Goal: Task Accomplishment & Management: Manage account settings

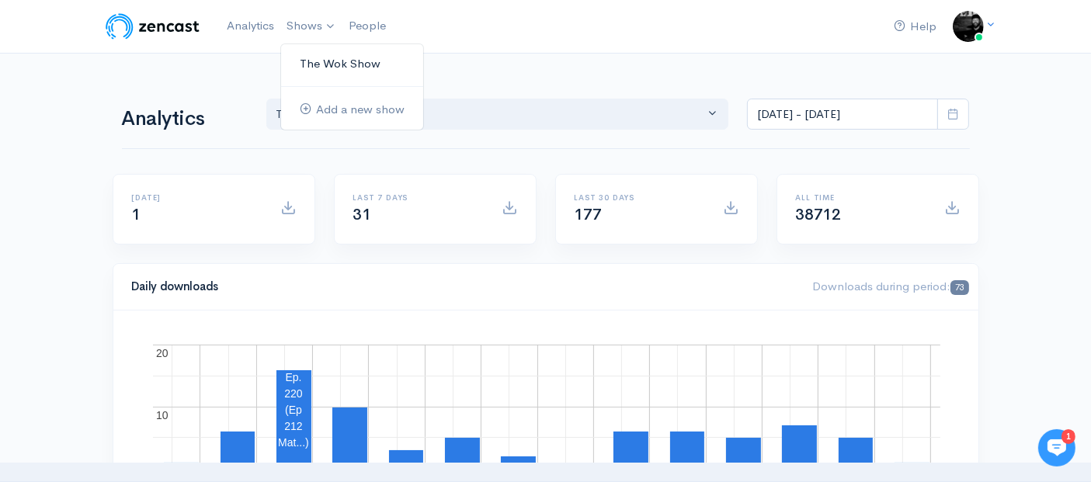
click at [319, 63] on link "The Wok Show" at bounding box center [352, 63] width 142 height 27
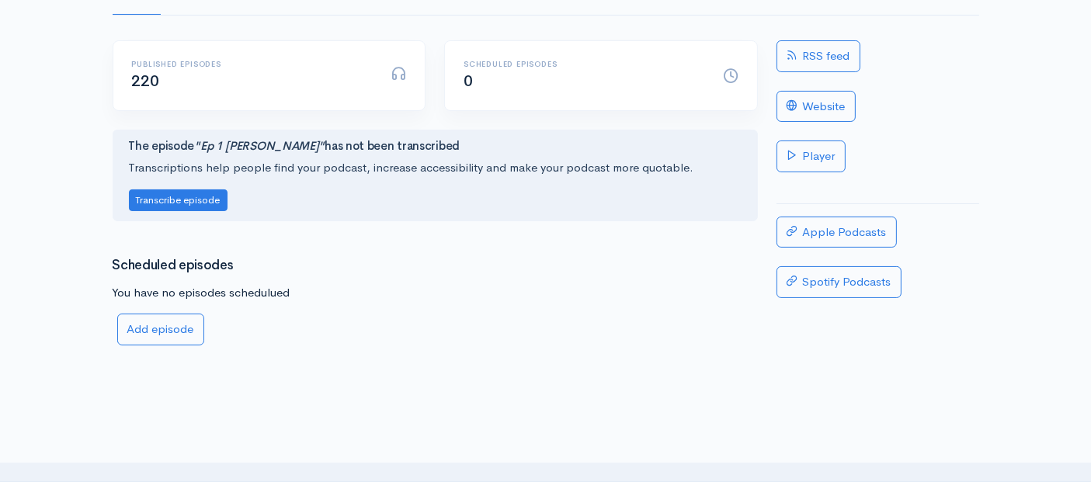
scroll to position [141, 0]
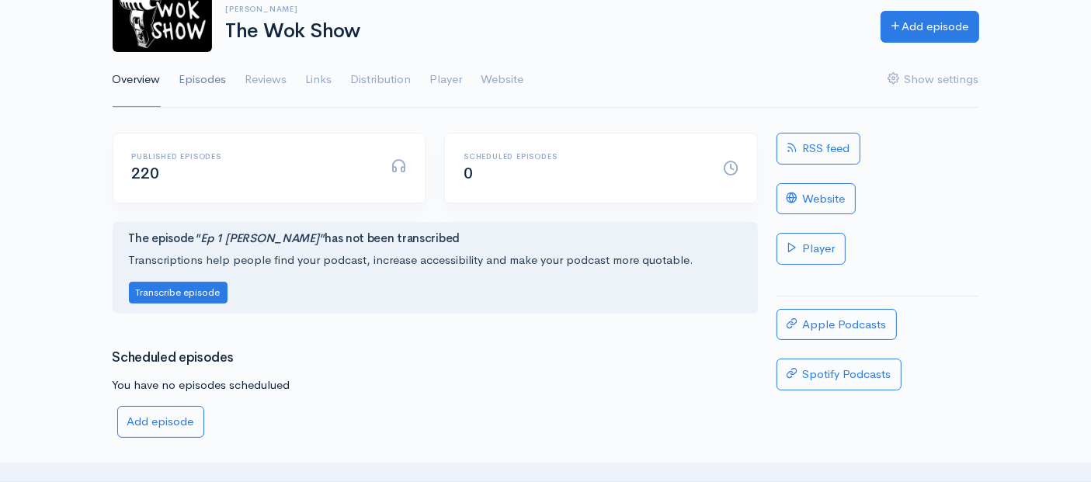
click at [217, 77] on link "Episodes" at bounding box center [202, 80] width 47 height 56
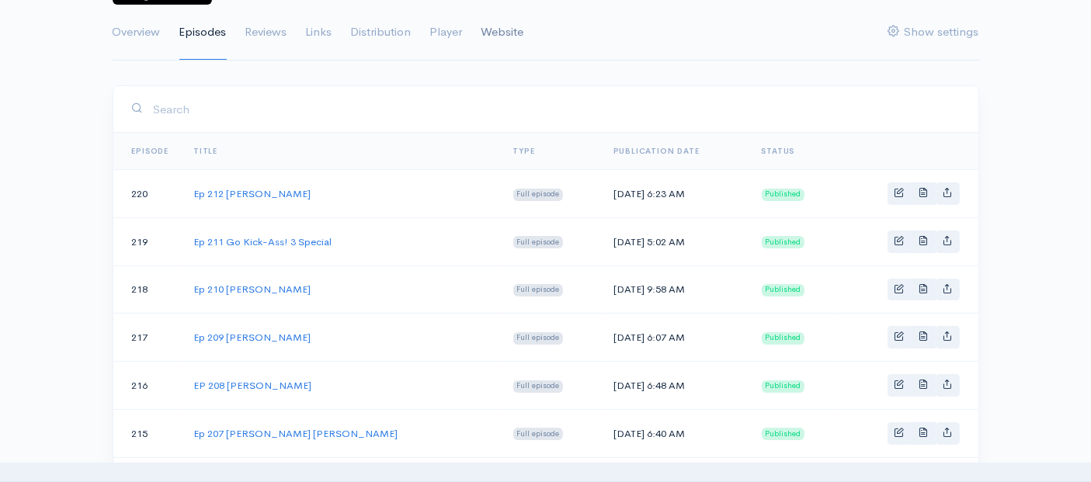
scroll to position [259, 0]
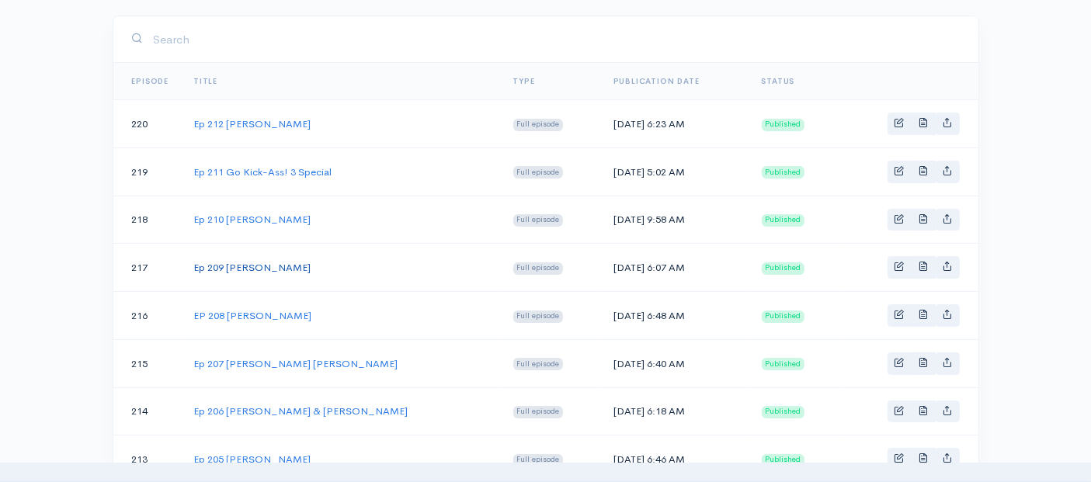
click at [306, 268] on link "Ep 209 [PERSON_NAME]" at bounding box center [251, 267] width 117 height 13
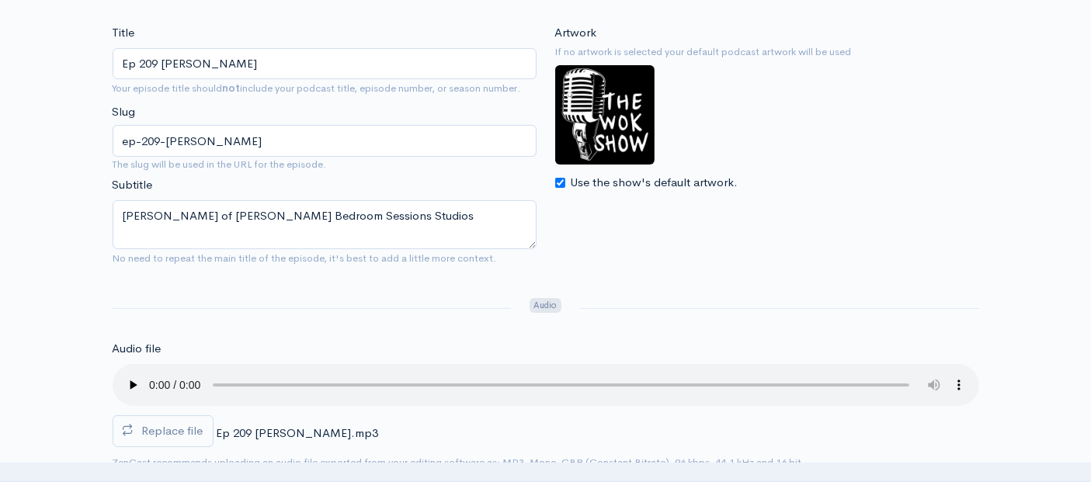
scroll to position [259, 0]
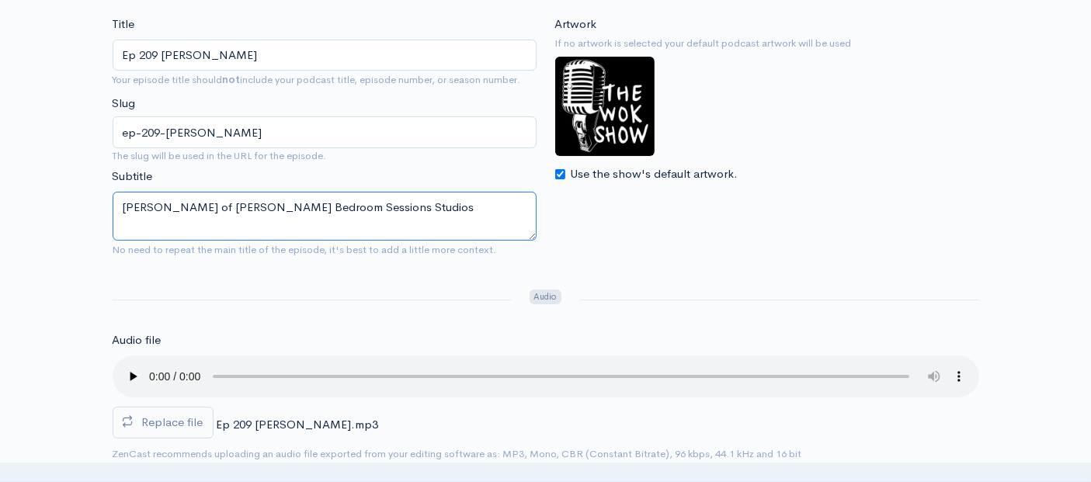
click at [386, 223] on textarea "[PERSON_NAME] of [PERSON_NAME] Bedroom Sessions Studios" at bounding box center [325, 216] width 424 height 49
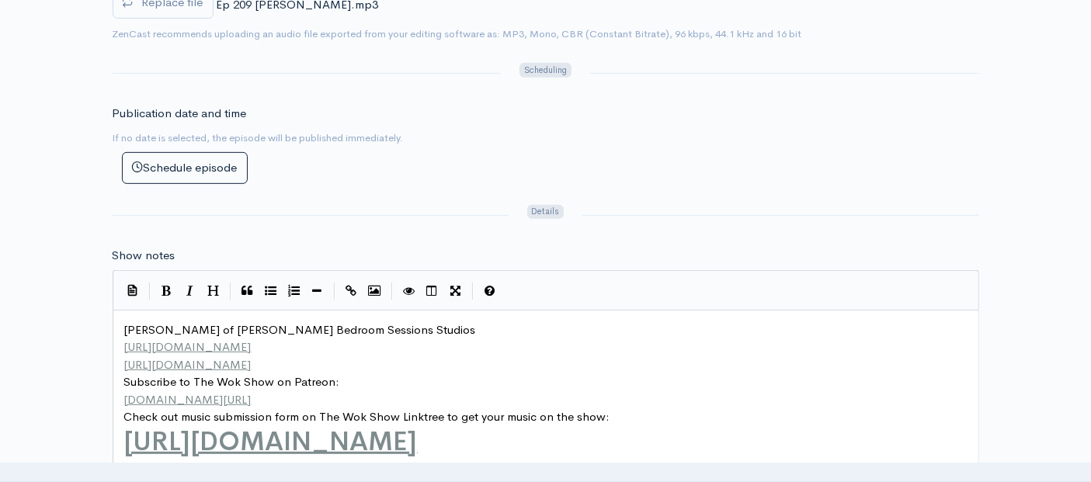
scroll to position [777, 0]
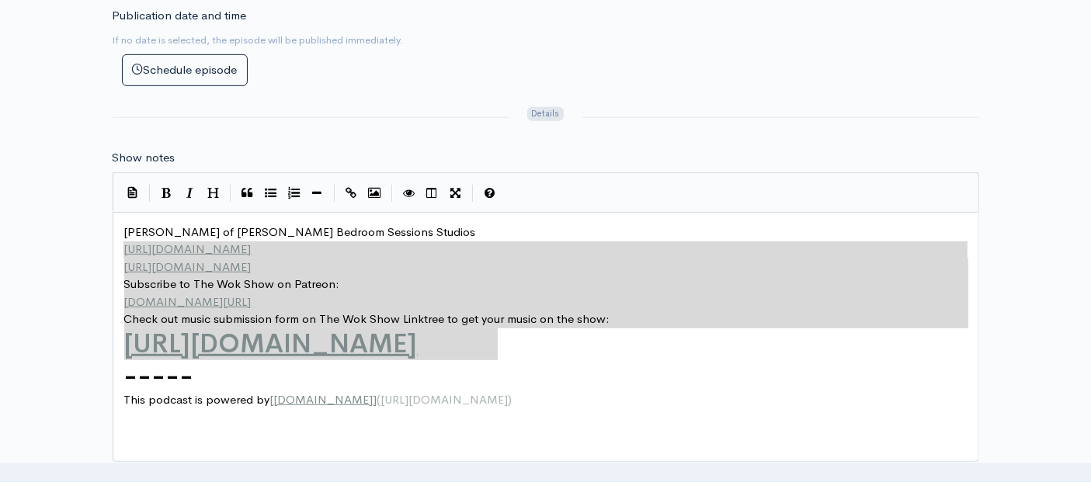
type textarea "[PERSON_NAME] of [PERSON_NAME] Bedroom Sessions Studios [URL][DOMAIN_NAME] [URL…"
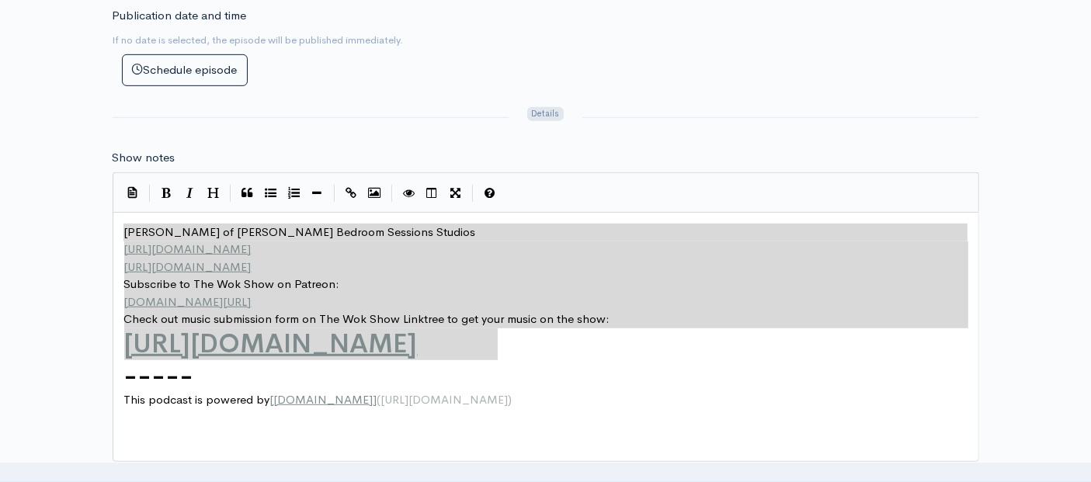
drag, startPoint x: 531, startPoint y: 352, endPoint x: 43, endPoint y: 197, distance: 511.6
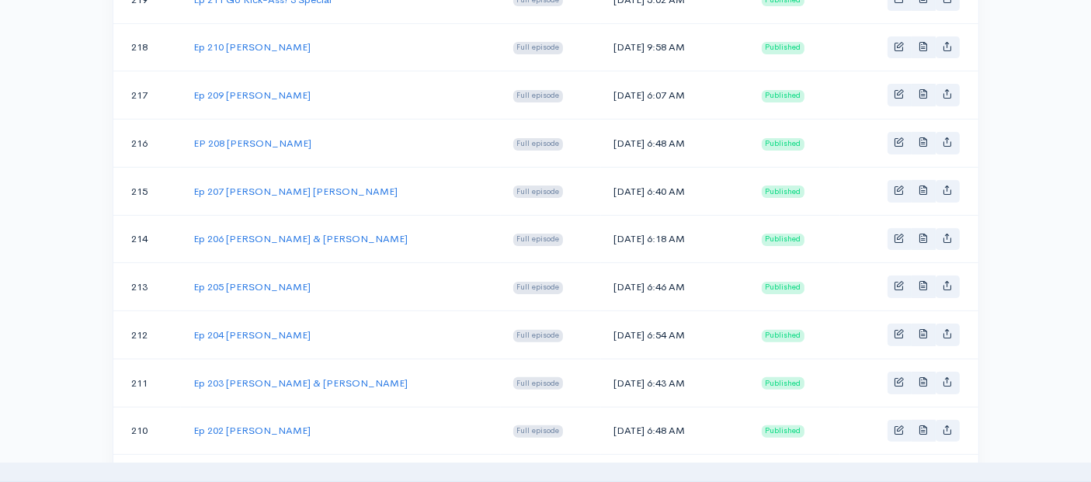
scroll to position [259, 0]
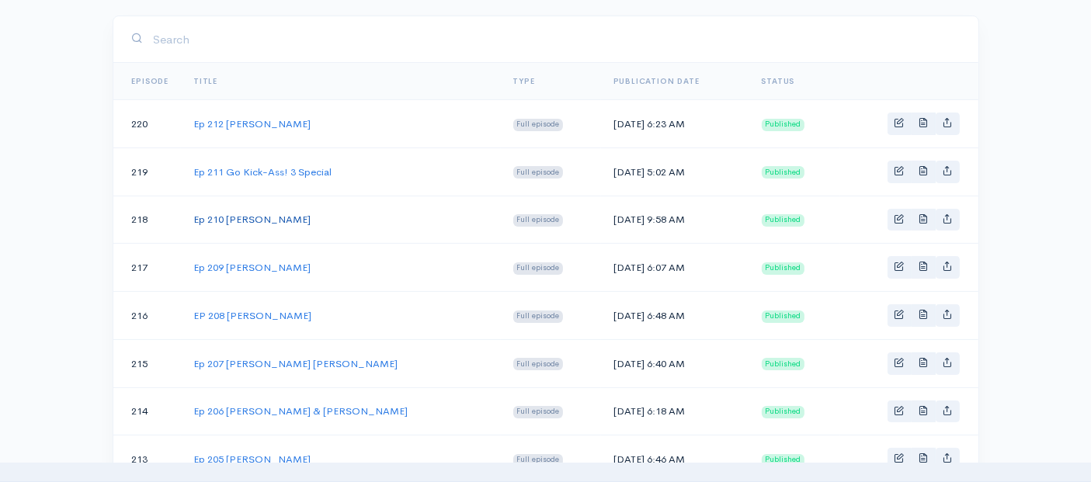
click at [270, 213] on link "Ep 210 [PERSON_NAME]" at bounding box center [251, 219] width 117 height 13
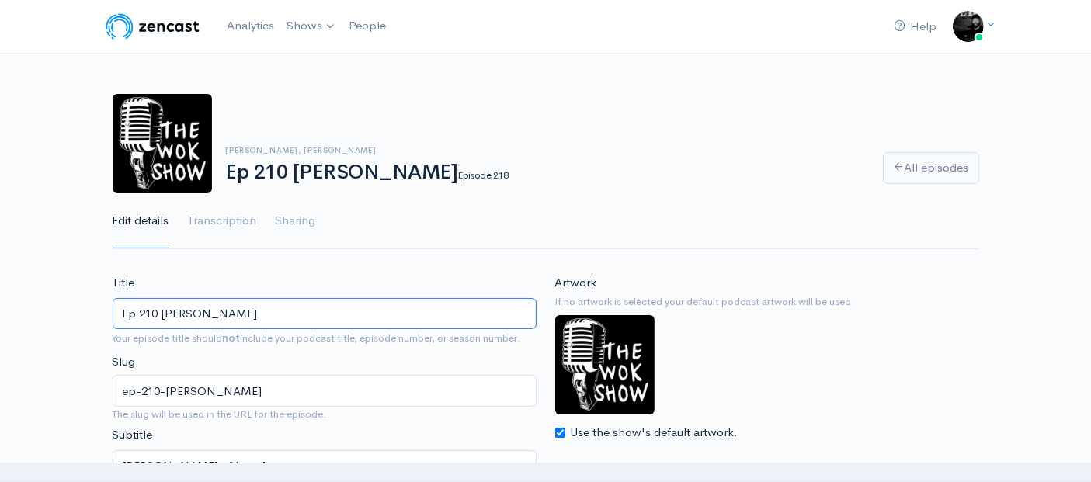
drag, startPoint x: 259, startPoint y: 313, endPoint x: 66, endPoint y: 292, distance: 193.7
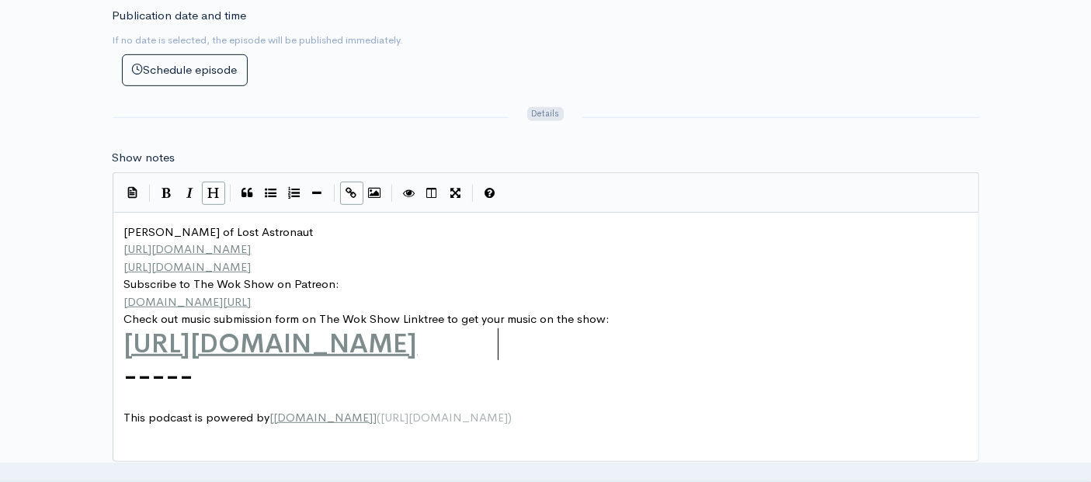
scroll to position [5, 0]
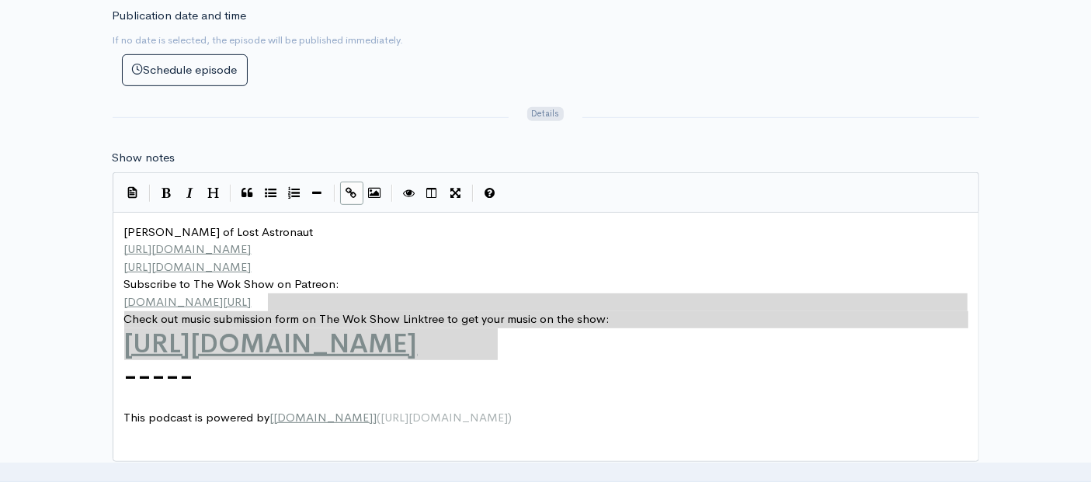
type textarea "[PERSON_NAME] of Lost Astronaut [URL][DOMAIN_NAME] [URL][DOMAIN_NAME] Subscribe…"
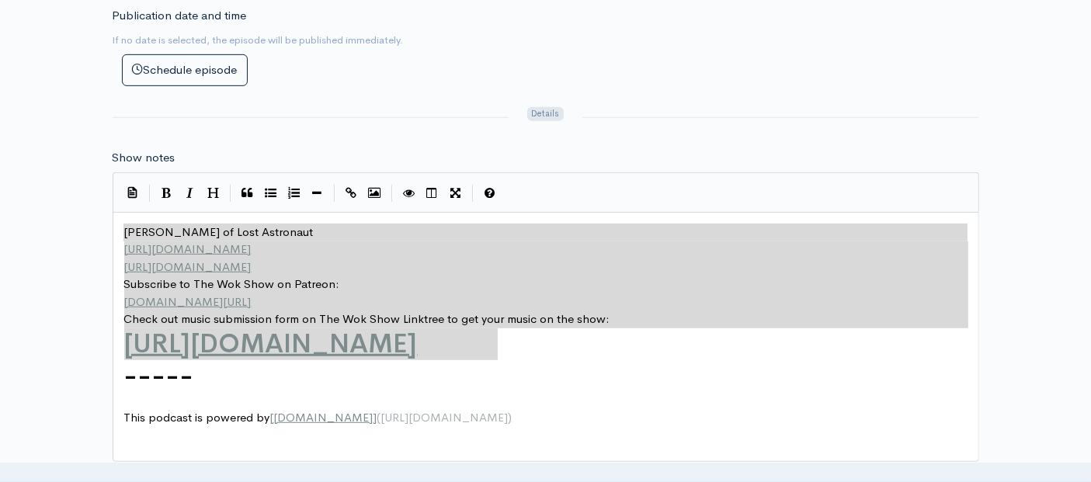
drag, startPoint x: 506, startPoint y: 343, endPoint x: 55, endPoint y: 205, distance: 471.2
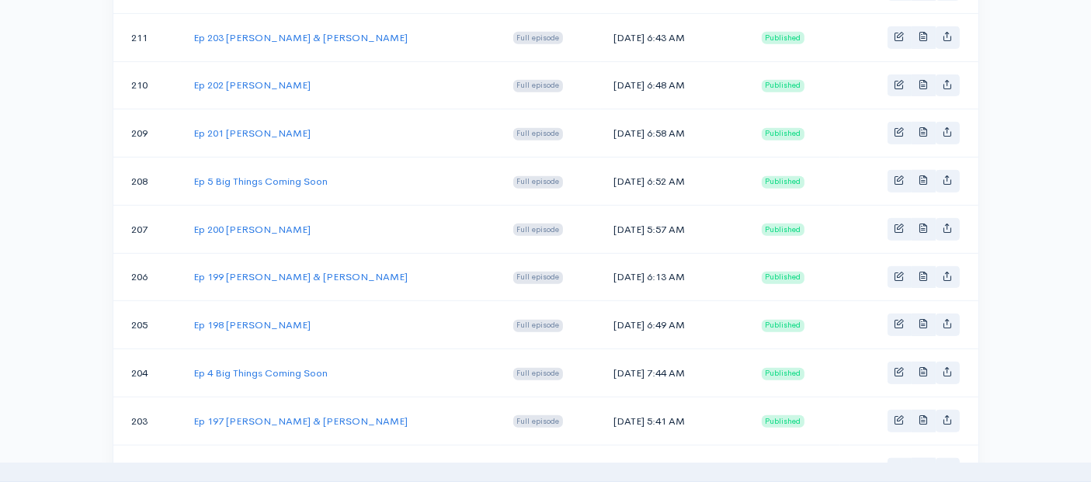
scroll to position [259, 0]
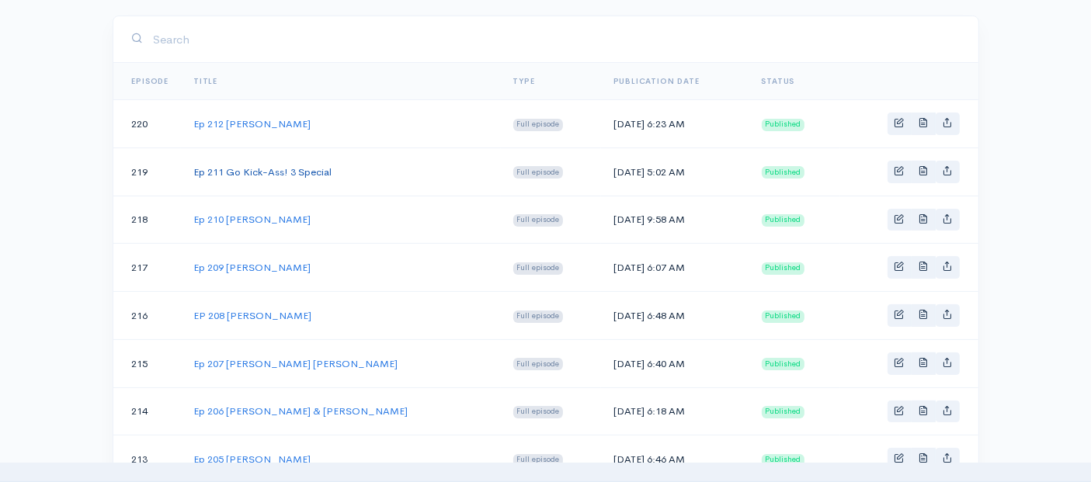
click at [276, 172] on link "Ep 211 Go Kick-Ass! 3 Special" at bounding box center [262, 171] width 138 height 13
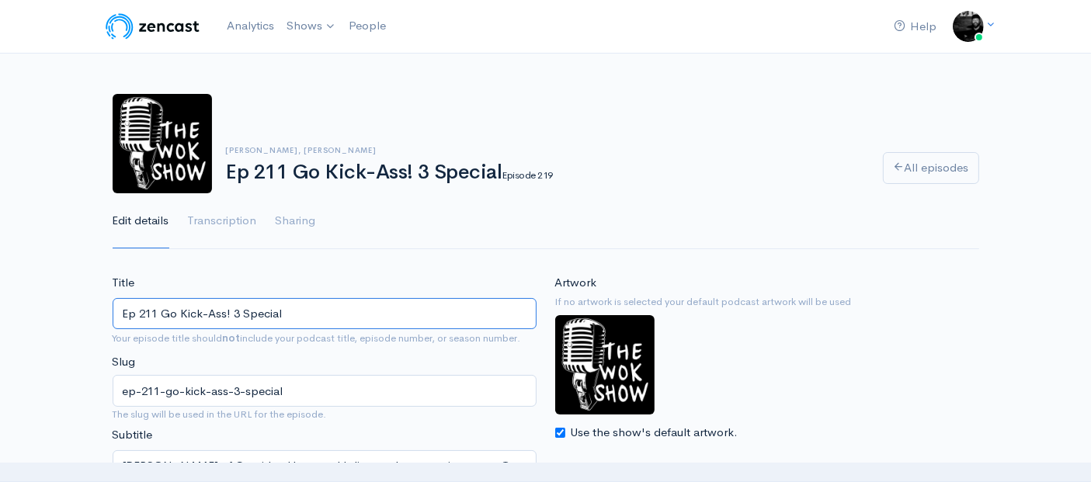
drag, startPoint x: 302, startPoint y: 316, endPoint x: 26, endPoint y: 307, distance: 275.9
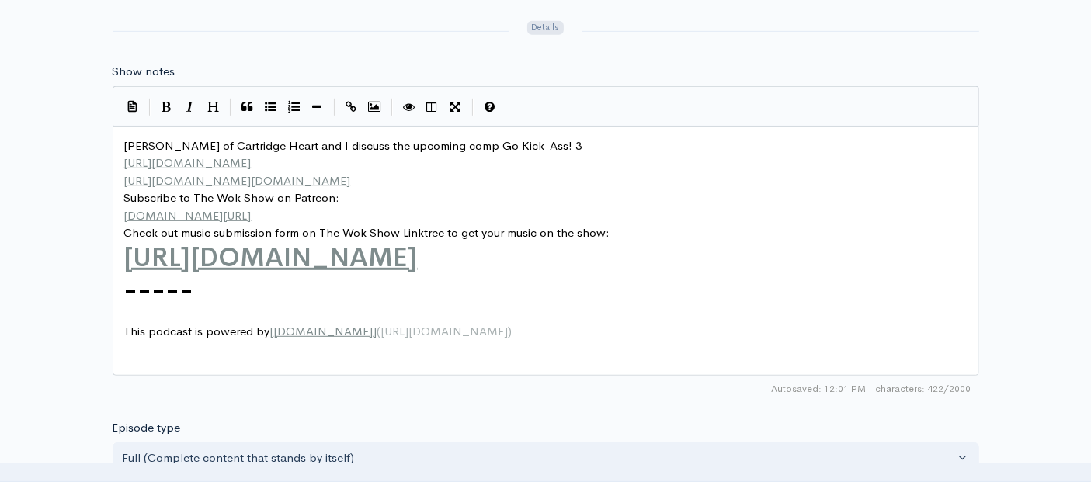
scroll to position [5, 0]
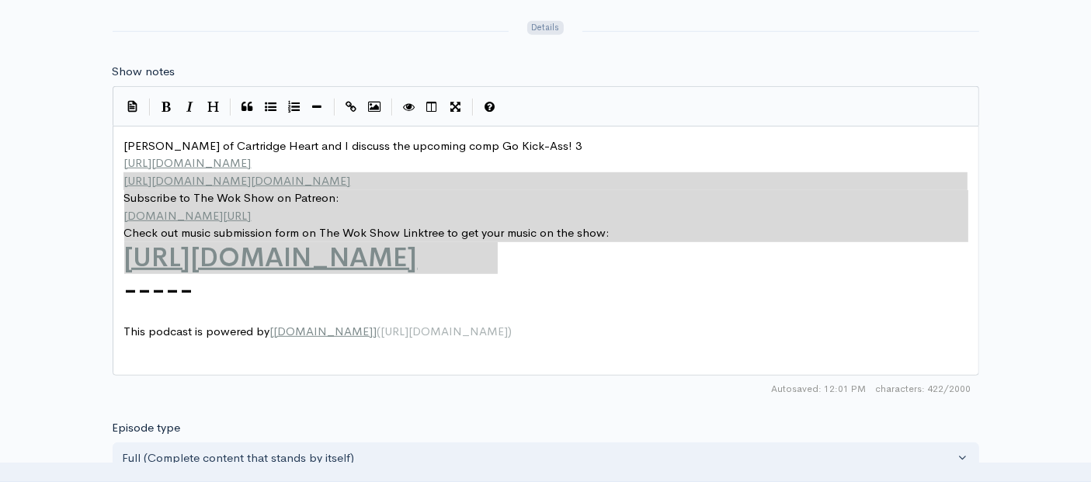
type textarea "[PERSON_NAME] of Cartridge Heart and I discuss the upcoming comp Go Kick-Ass! 3…"
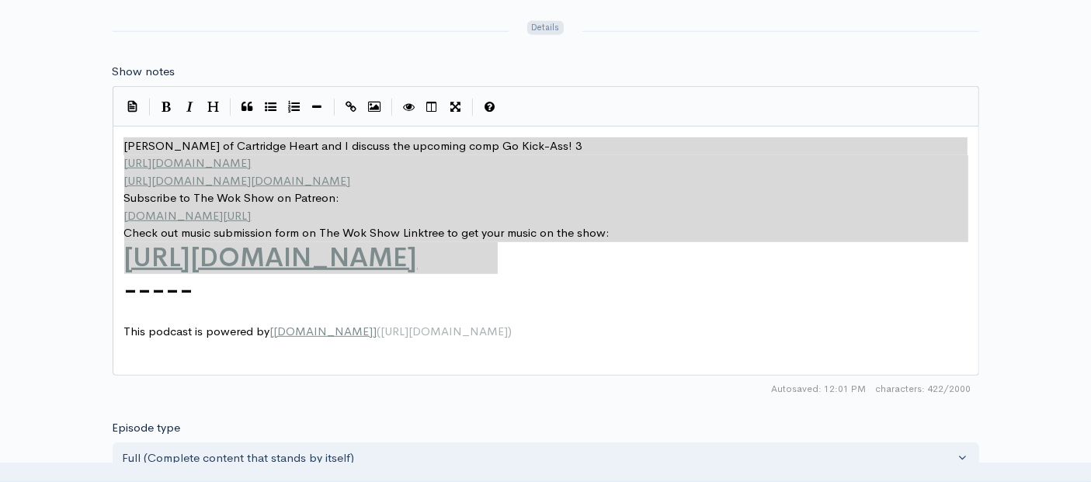
drag, startPoint x: 516, startPoint y: 256, endPoint x: 0, endPoint y: 114, distance: 534.9
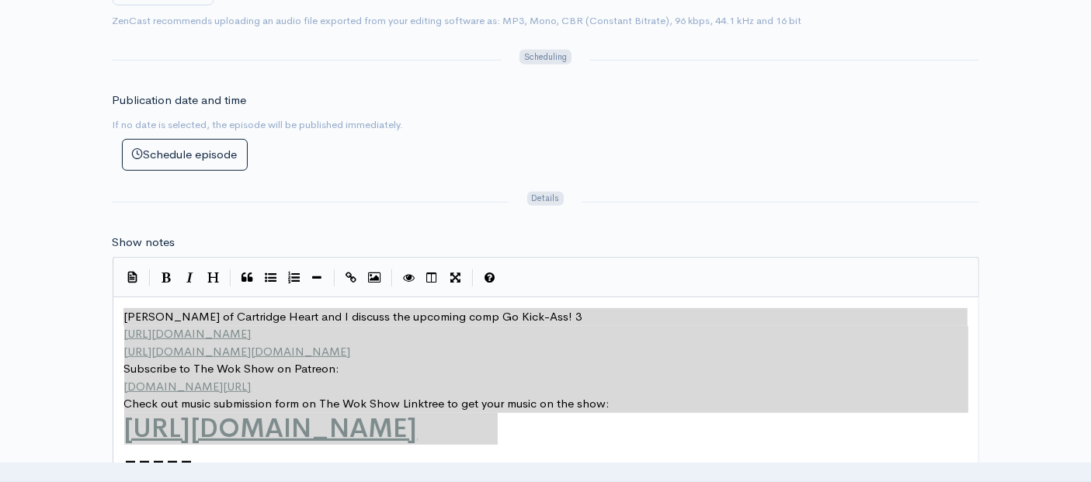
scroll to position [690, 0]
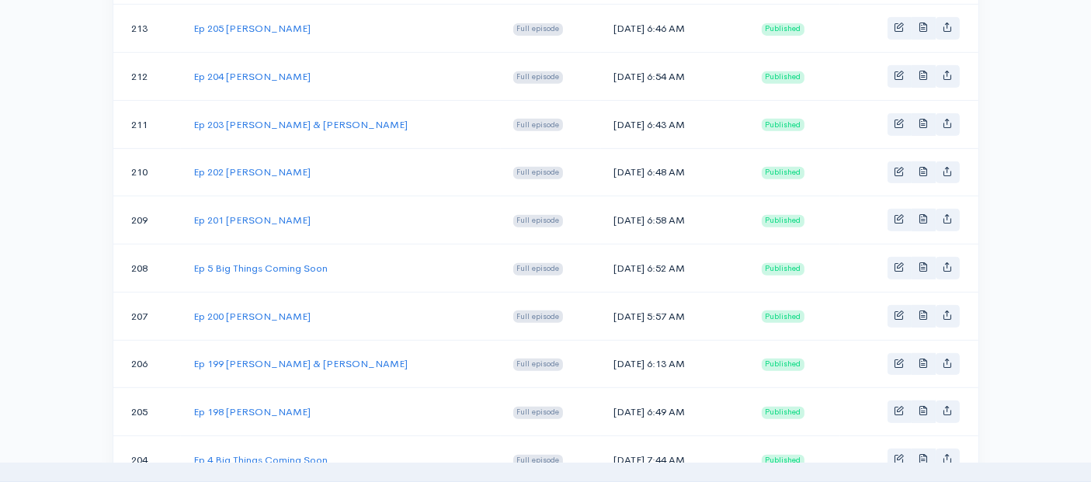
scroll to position [259, 0]
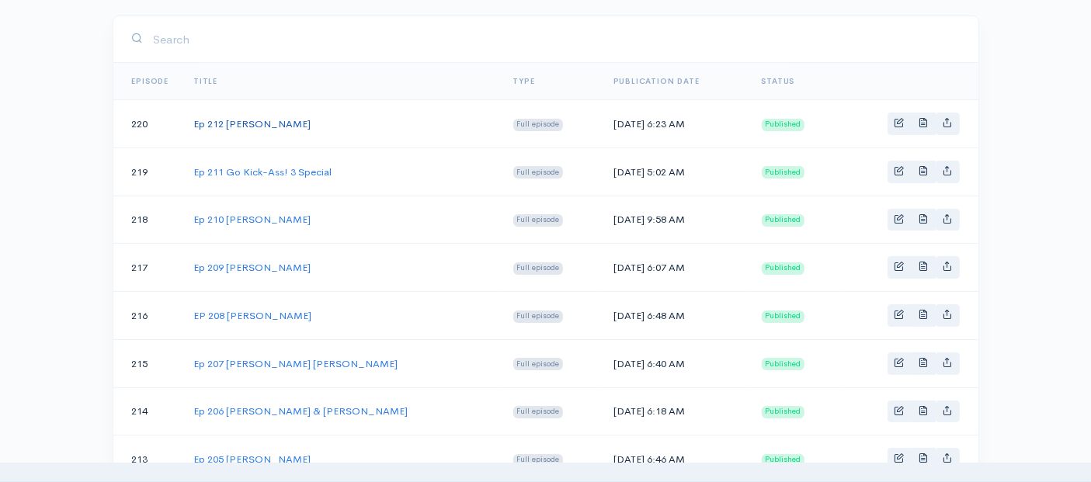
click at [281, 123] on link "Ep 212 [PERSON_NAME]" at bounding box center [251, 123] width 117 height 13
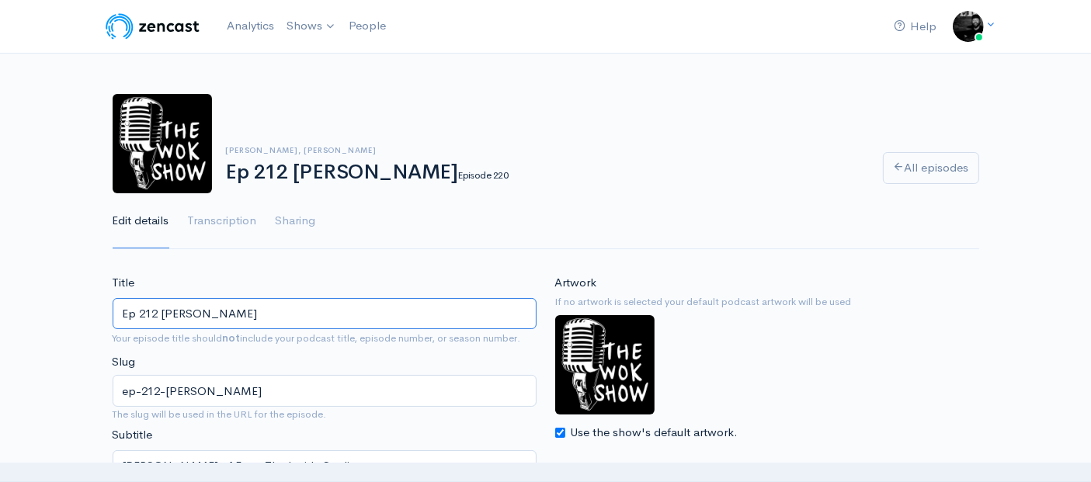
drag, startPoint x: 249, startPoint y: 320, endPoint x: 71, endPoint y: 315, distance: 177.9
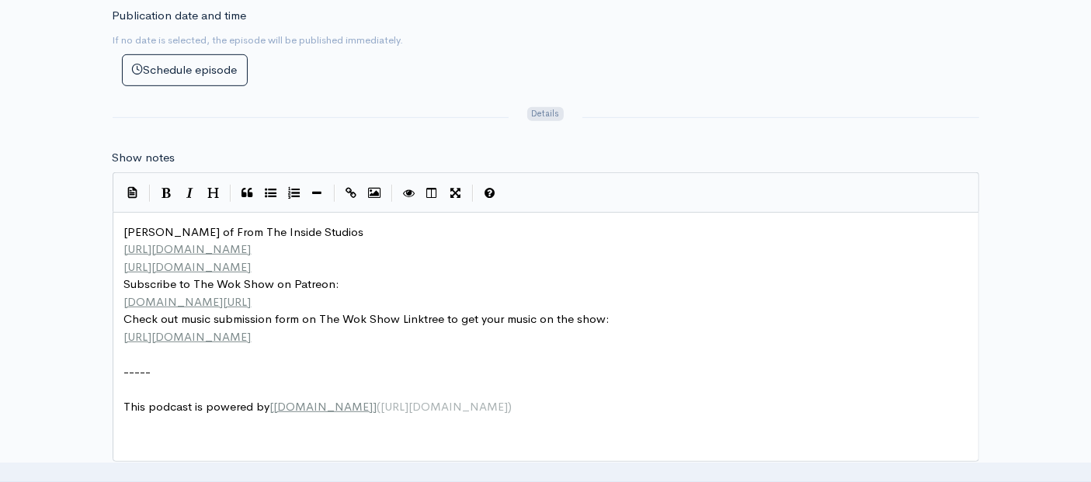
scroll to position [5, 0]
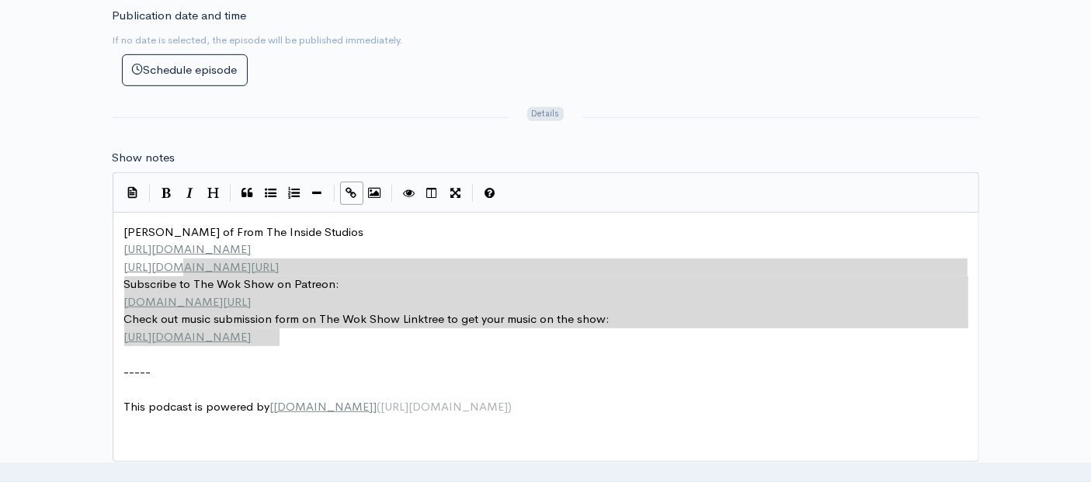
type textarea "[PERSON_NAME] of From The Inside Studios [URL][DOMAIN_NAME] [URL][DOMAIN_NAME] …"
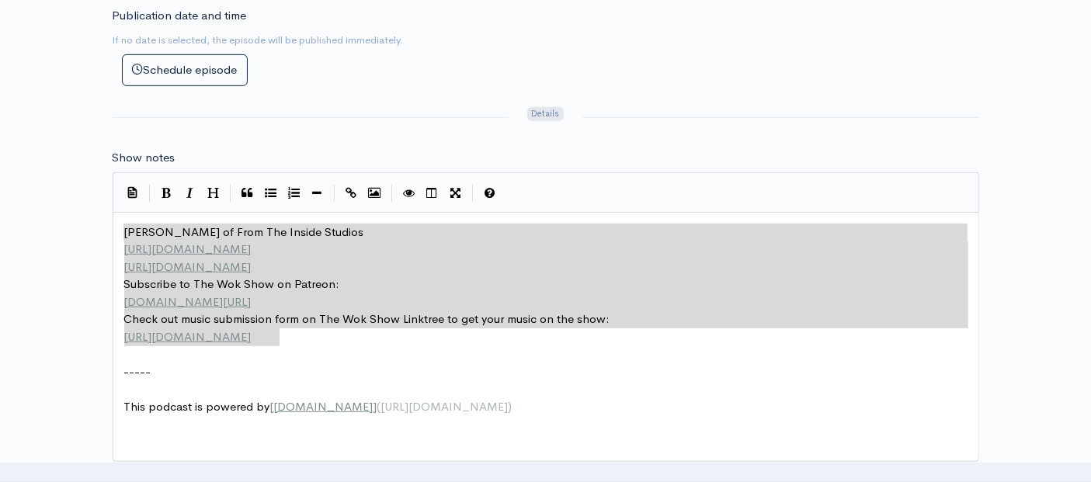
drag, startPoint x: 306, startPoint y: 342, endPoint x: 26, endPoint y: 189, distance: 319.4
click at [26, 189] on div "Title Ep 212 [PERSON_NAME] Your episode title should not include your podcast t…" at bounding box center [545, 215] width 1091 height 1434
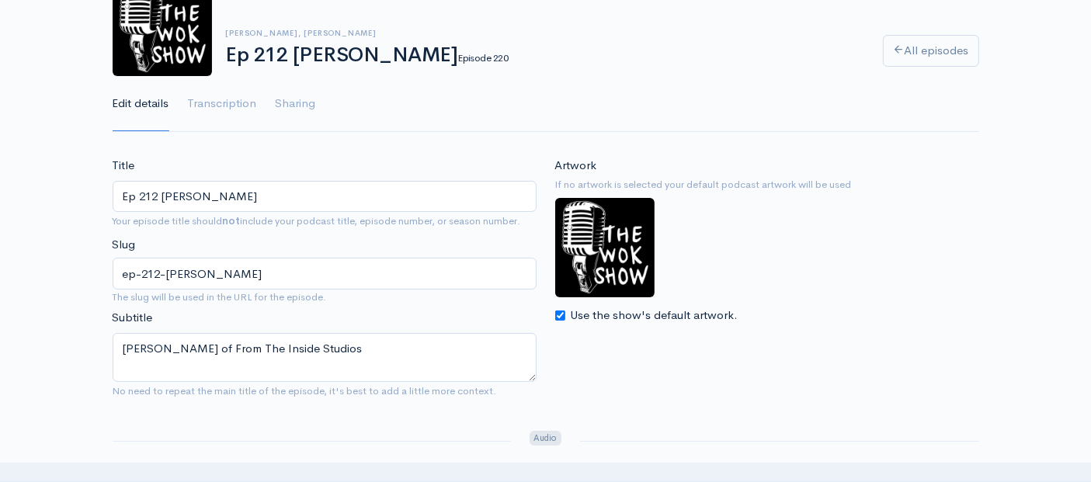
scroll to position [0, 0]
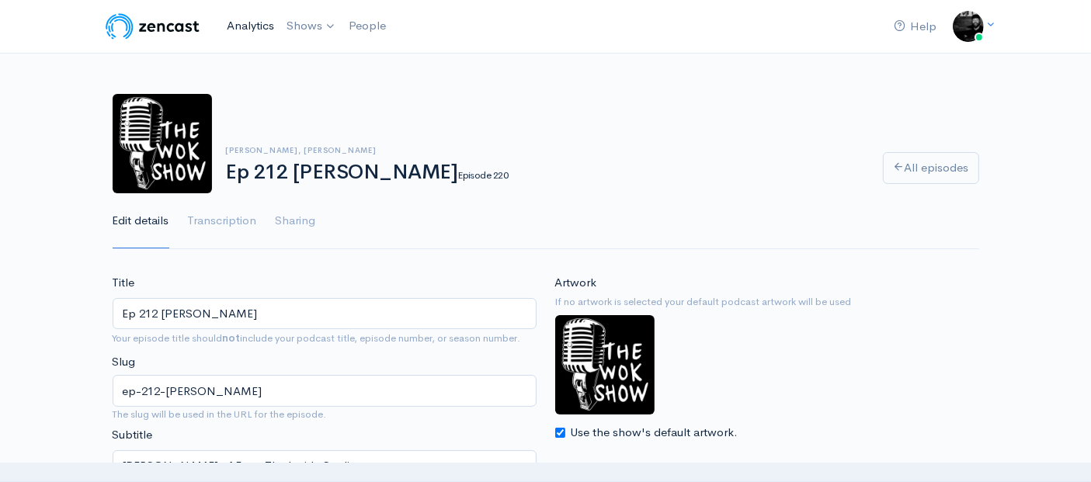
click at [268, 23] on link "Analytics" at bounding box center [251, 25] width 60 height 33
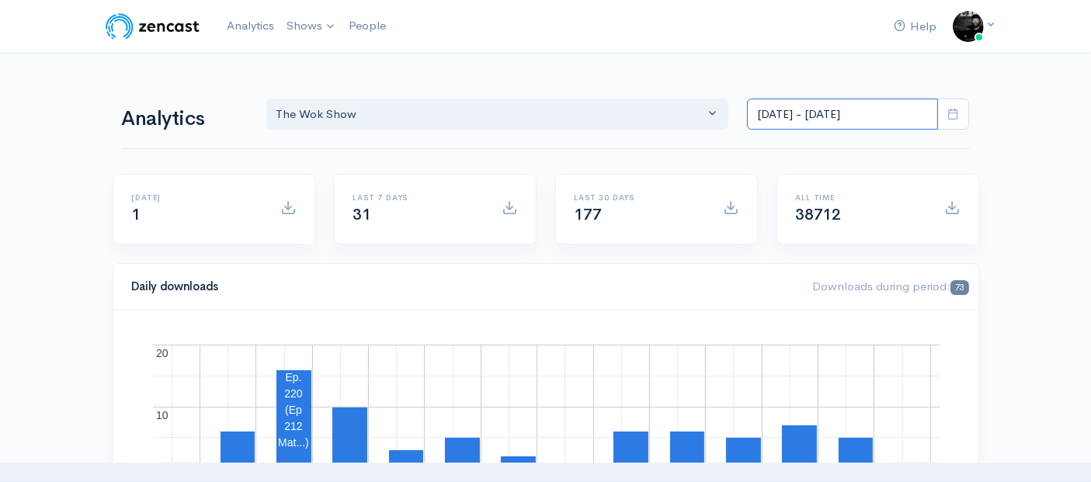
click at [833, 105] on input "[DATE] - [DATE]" at bounding box center [842, 115] width 191 height 32
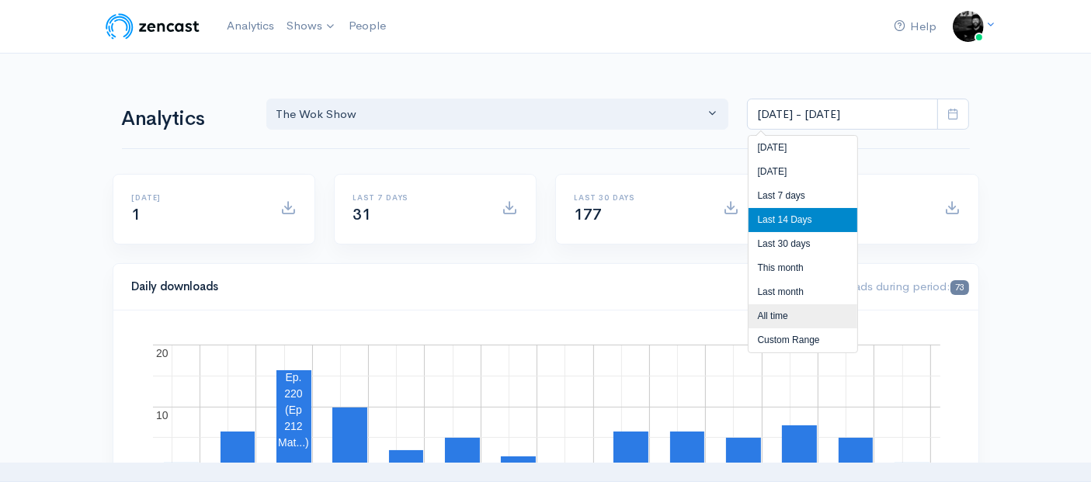
click at [795, 308] on li "All time" at bounding box center [803, 316] width 109 height 24
type input "[DATE] - [DATE]"
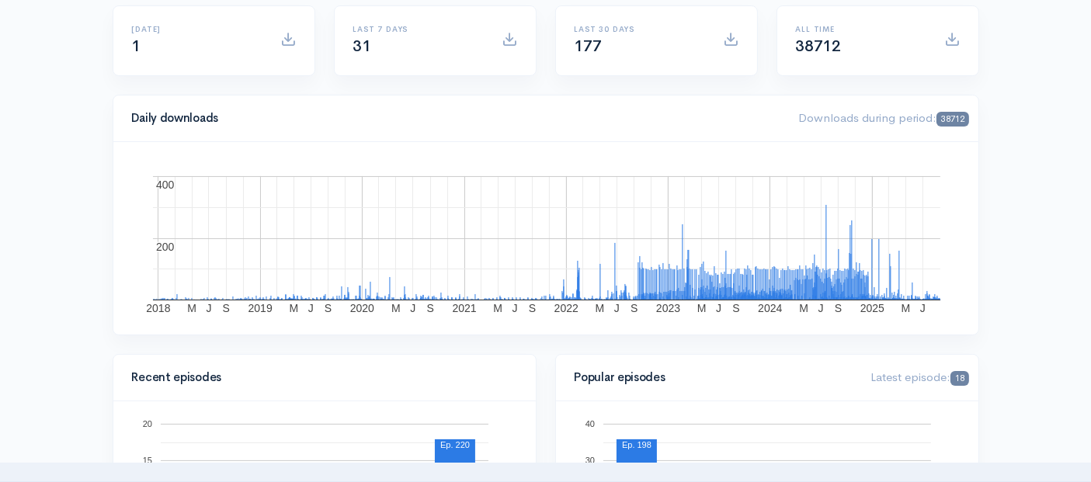
scroll to position [172, 0]
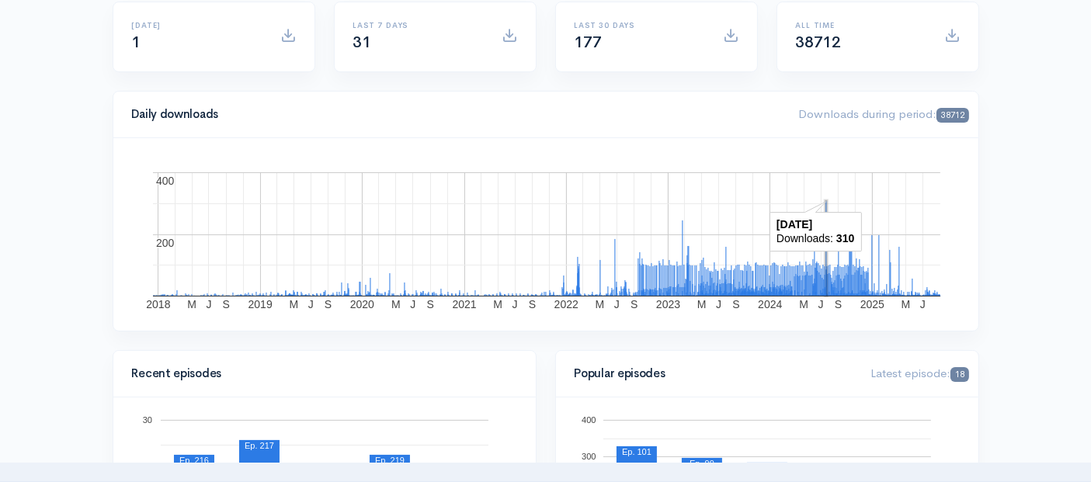
click at [826, 210] on rect "A chart." at bounding box center [826, 248] width 1 height 95
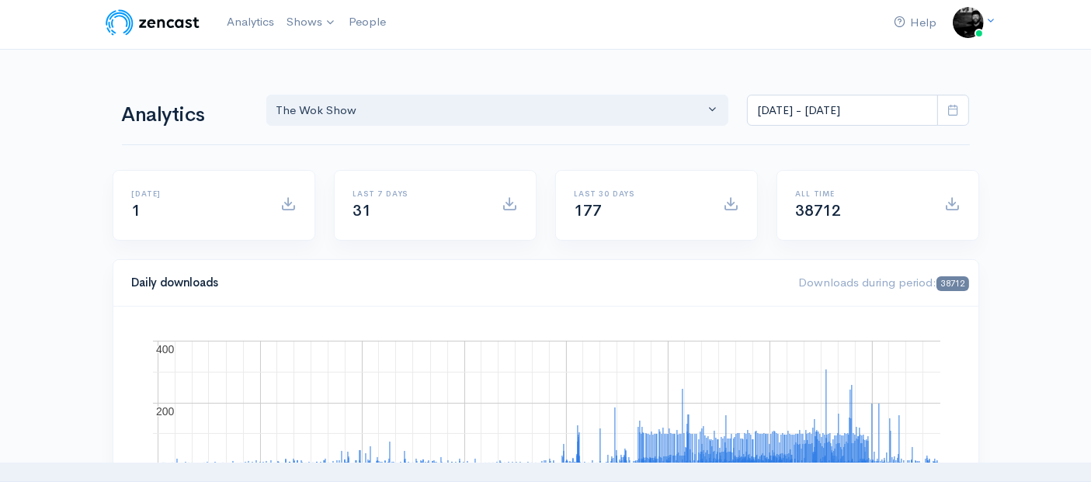
scroll to position [0, 0]
